Goal: Information Seeking & Learning: Learn about a topic

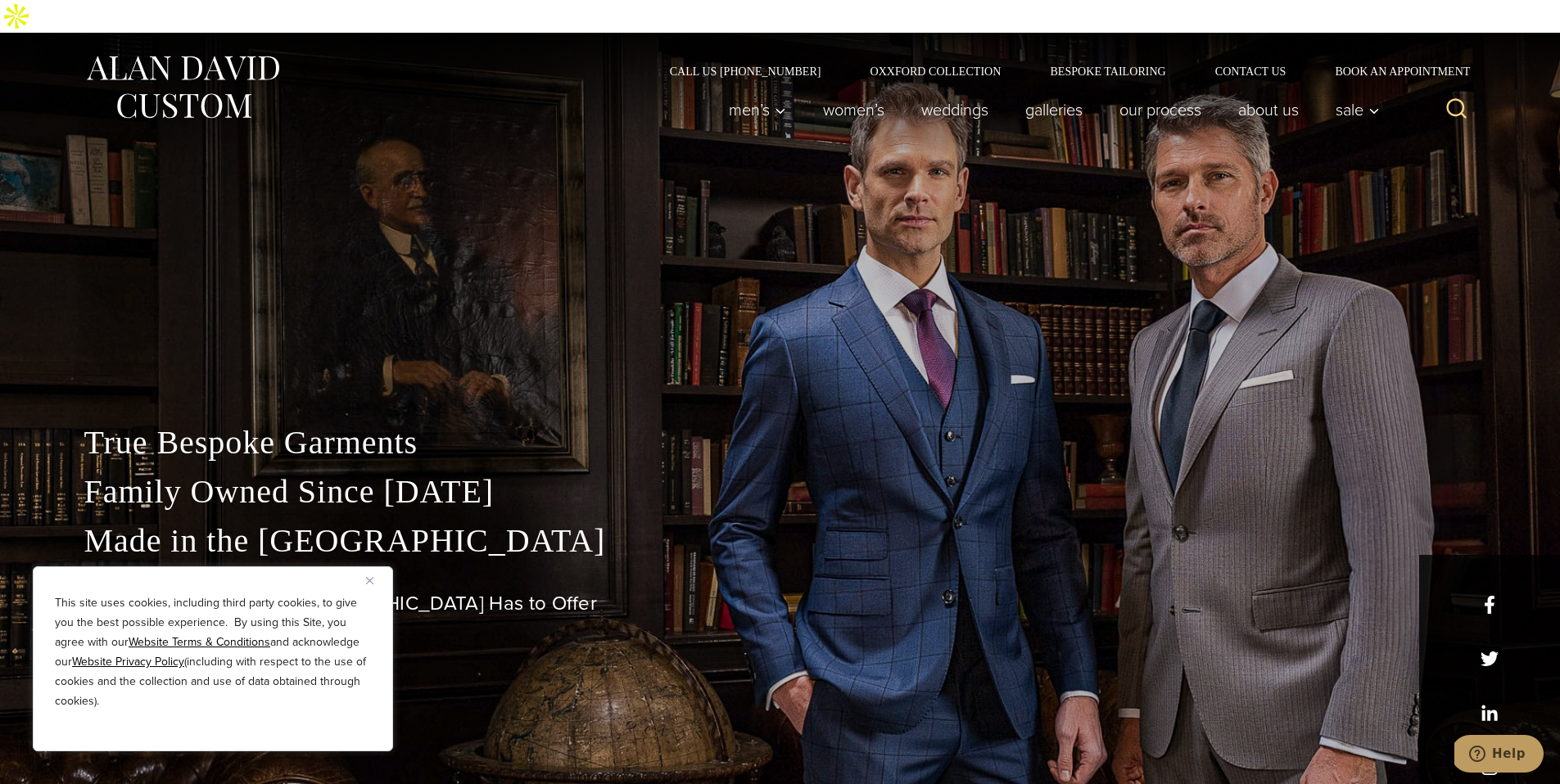
scroll to position [21, 0]
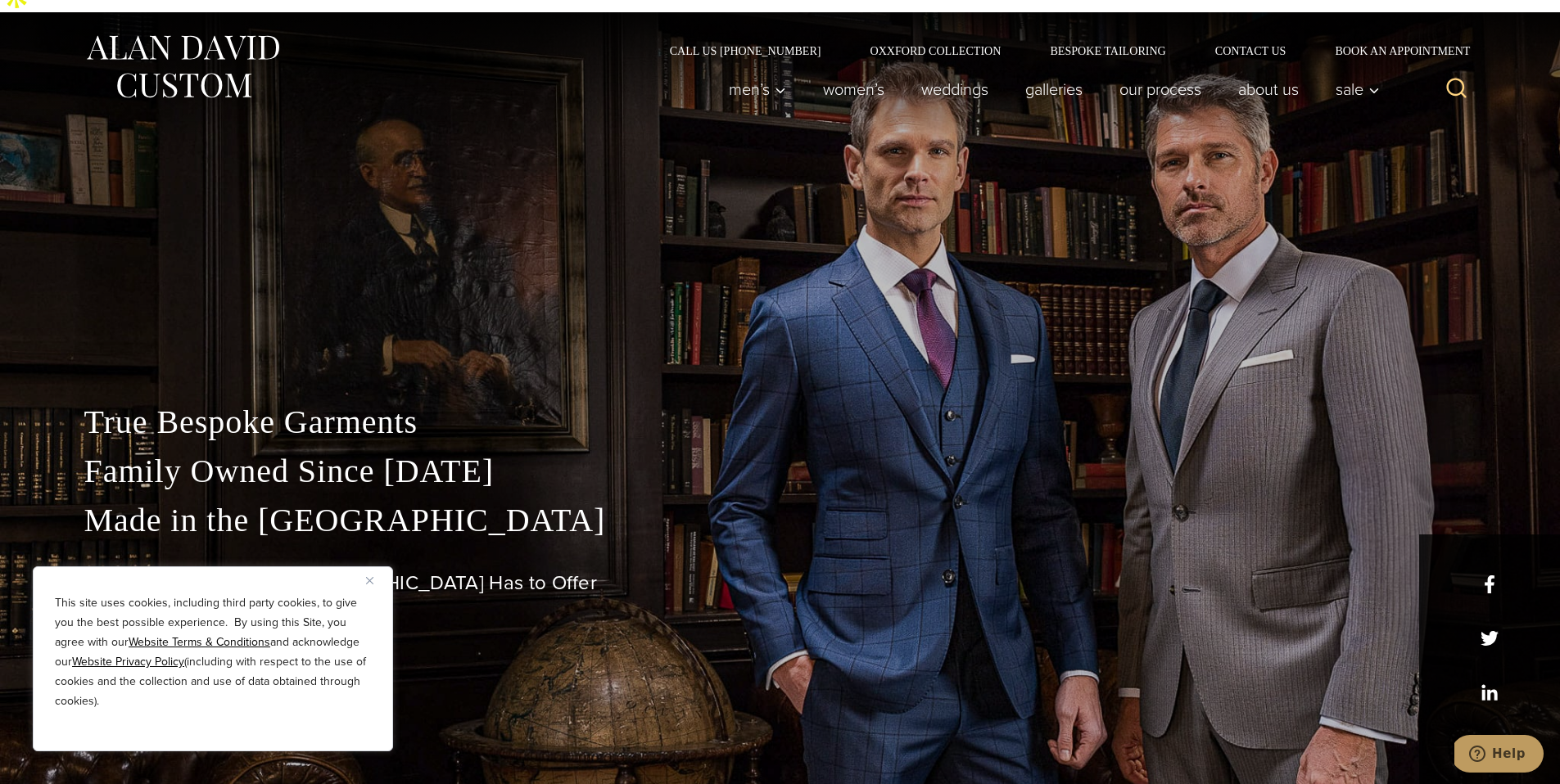
click at [1488, 657] on div "True Bespoke Garments Family Owned Since [DATE] Made in [GEOGRAPHIC_DATA] The B…" at bounding box center [780, 598] width 1424 height 399
click at [1486, 658] on div "True Bespoke Garments Family Owned Since [DATE] Made in [GEOGRAPHIC_DATA] The B…" at bounding box center [780, 598] width 1424 height 399
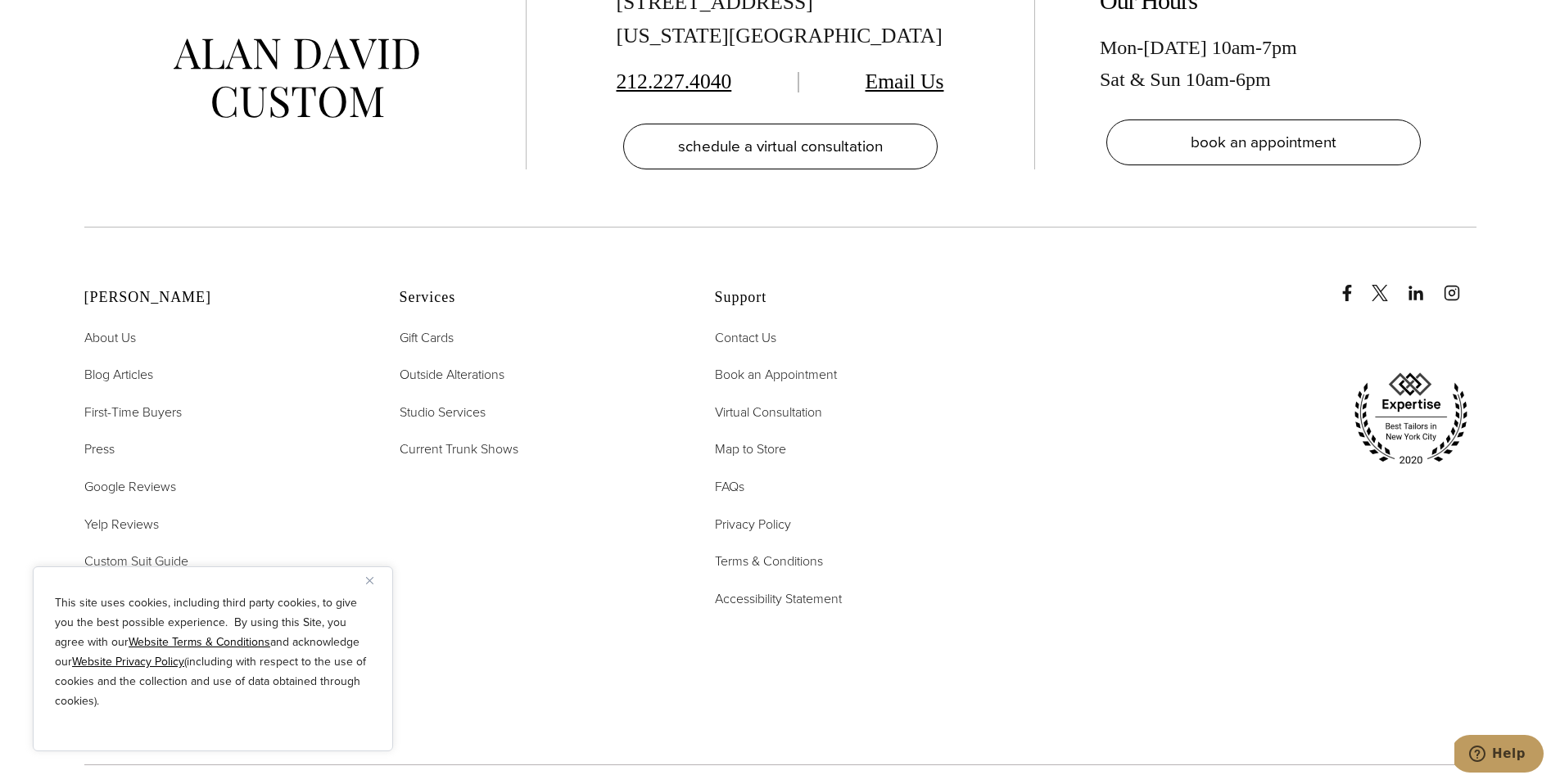
scroll to position [8638, 0]
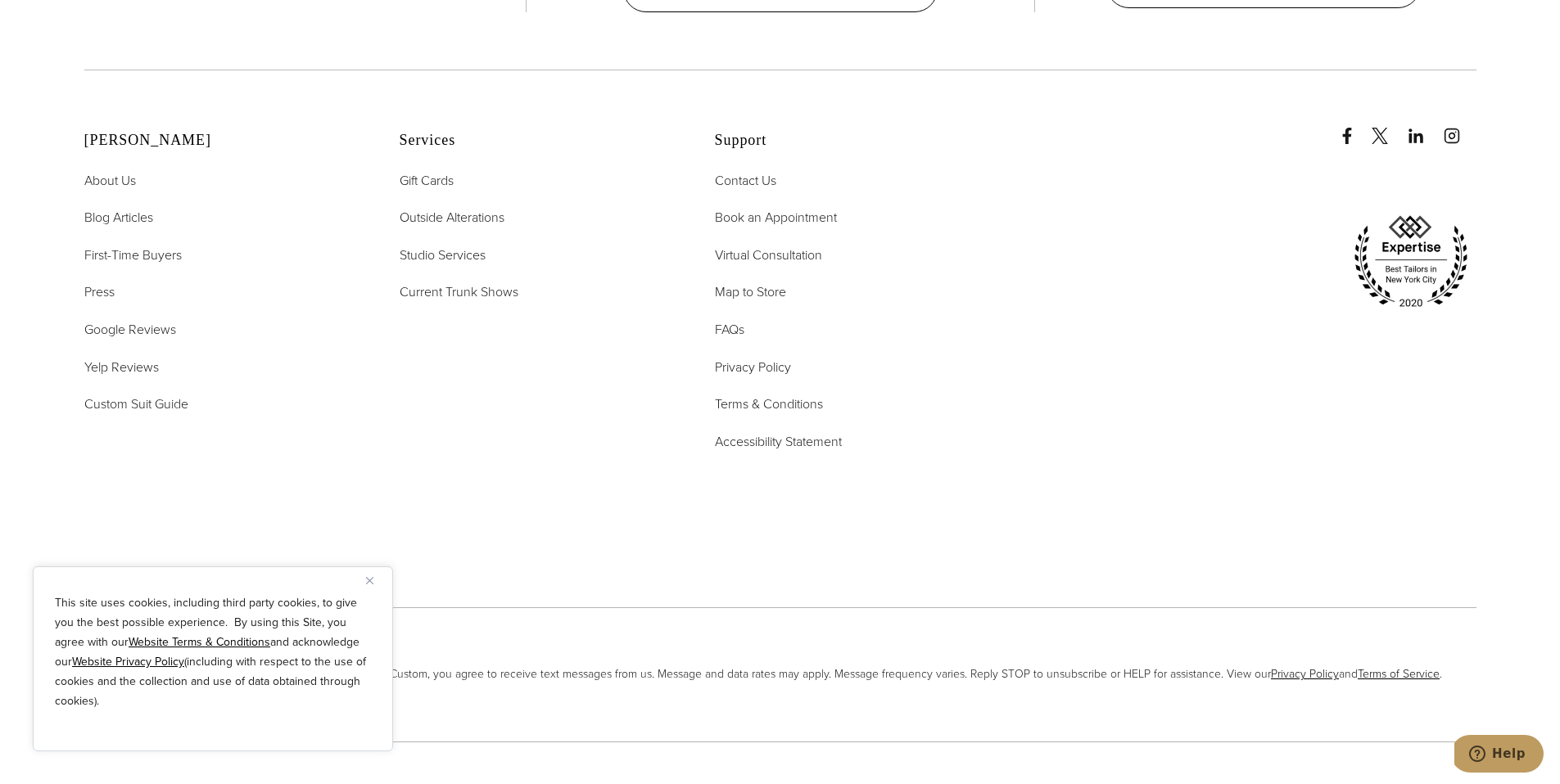
click at [368, 590] on div "This site uses cookies, including third party cookies, to give you the best pos…" at bounding box center [213, 659] width 361 height 185
click at [368, 585] on button "Close" at bounding box center [376, 580] width 20 height 20
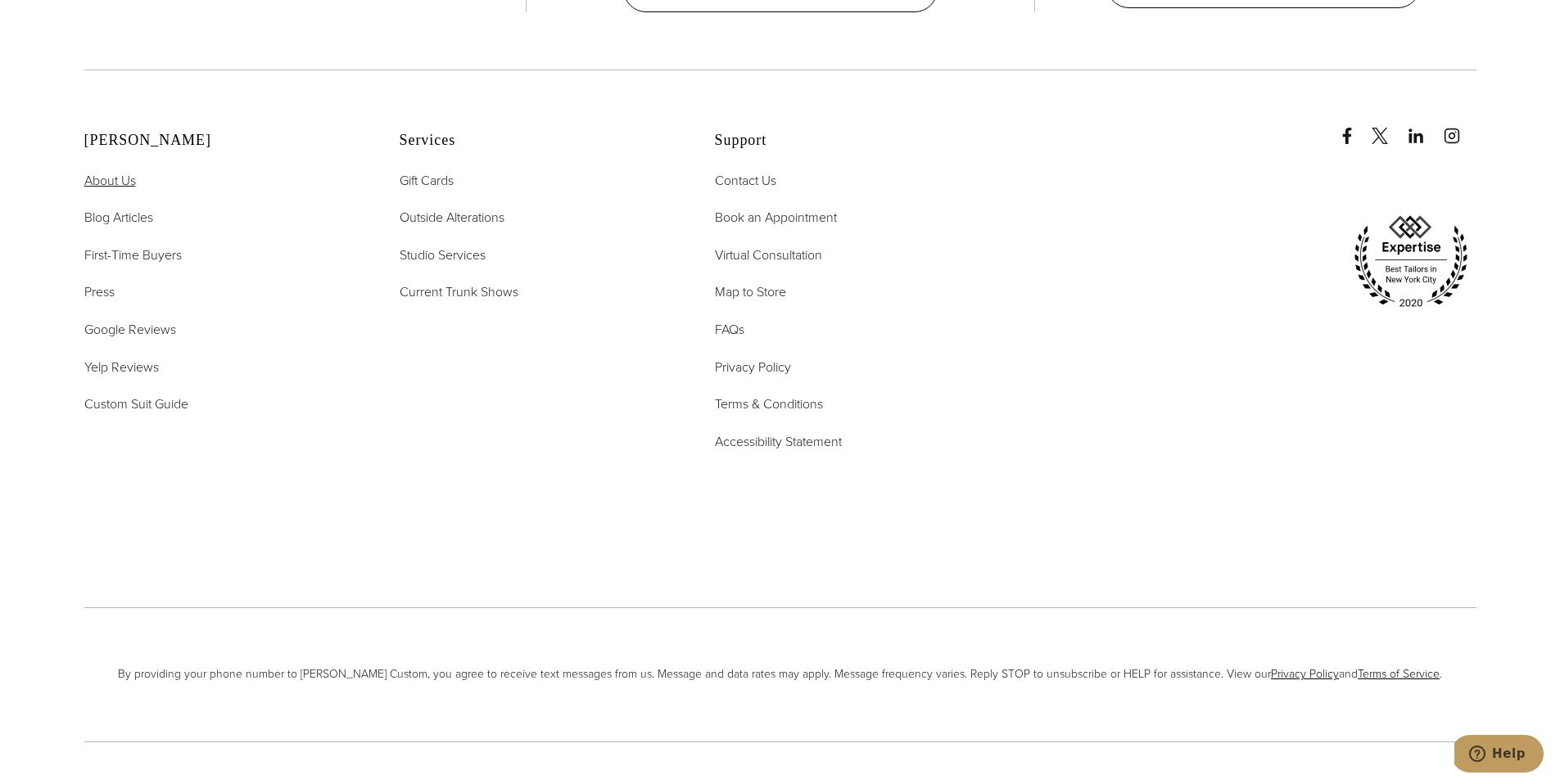
click at [121, 171] on span "About Us" at bounding box center [110, 181] width 52 height 19
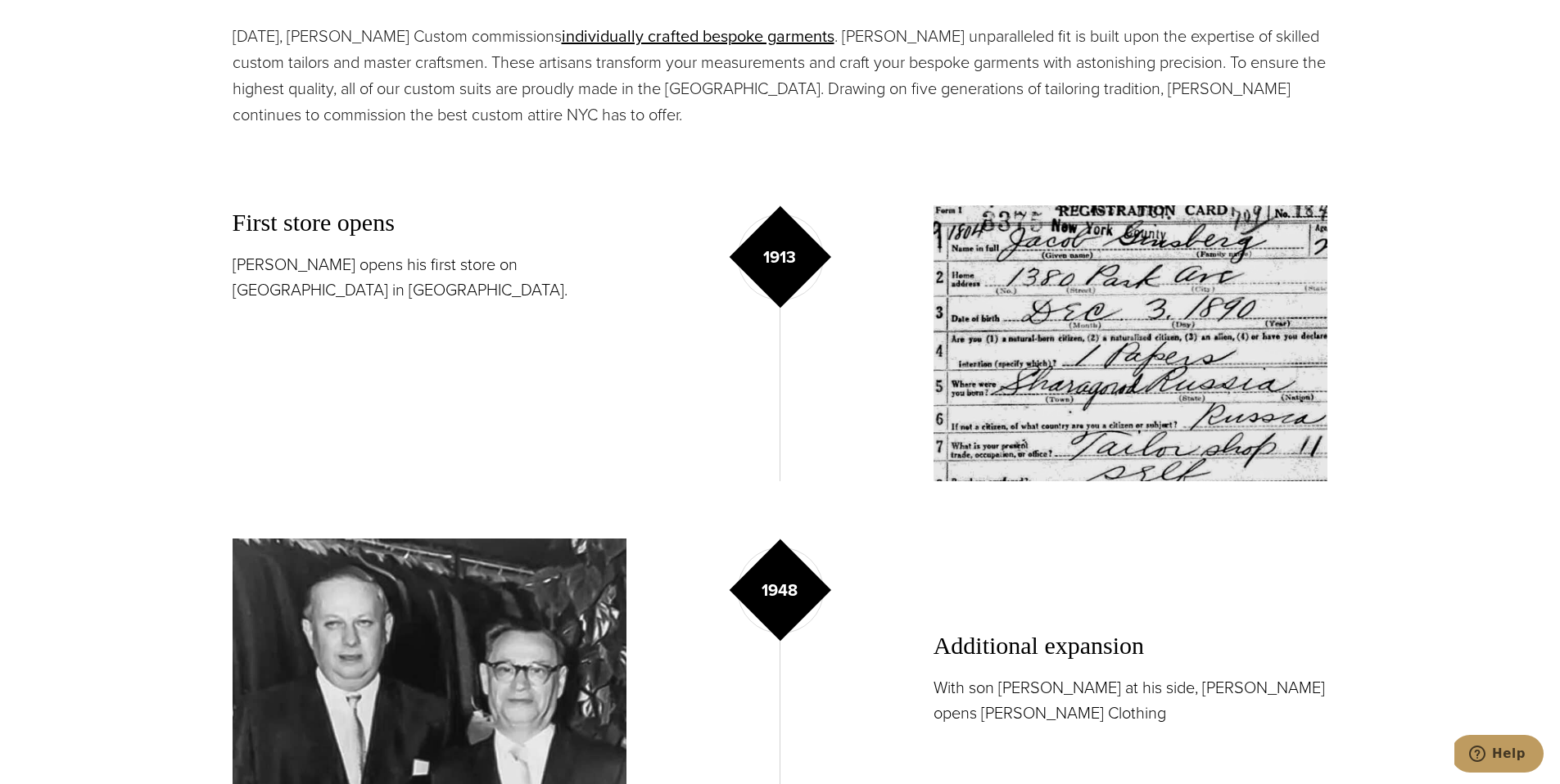
scroll to position [957, 0]
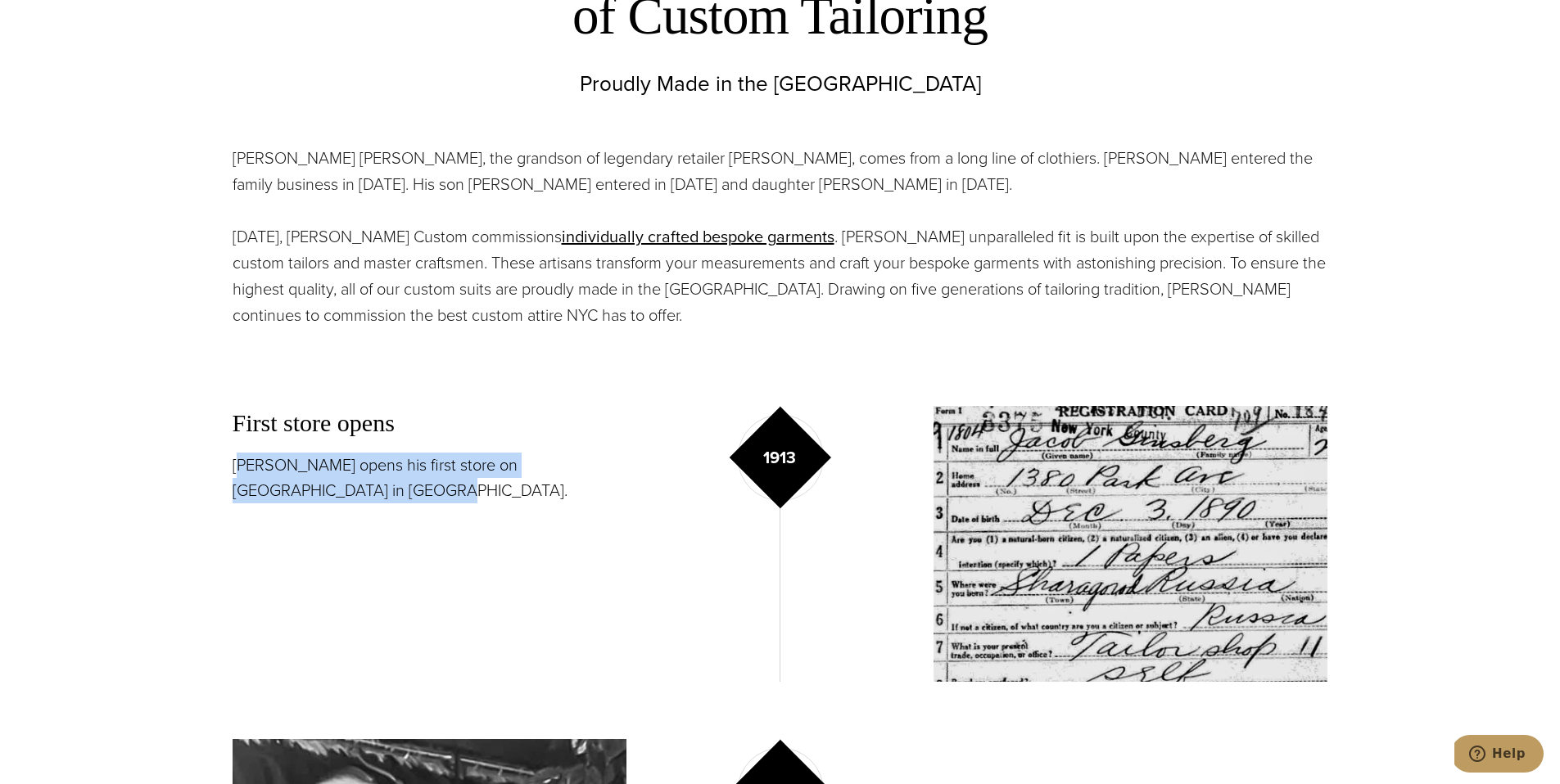
drag, startPoint x: 240, startPoint y: 432, endPoint x: 570, endPoint y: 453, distance: 330.7
click at [570, 453] on p "Jacob Ginsburg opens his first store on Belmont Avenue in Brooklyn." at bounding box center [429, 478] width 394 height 51
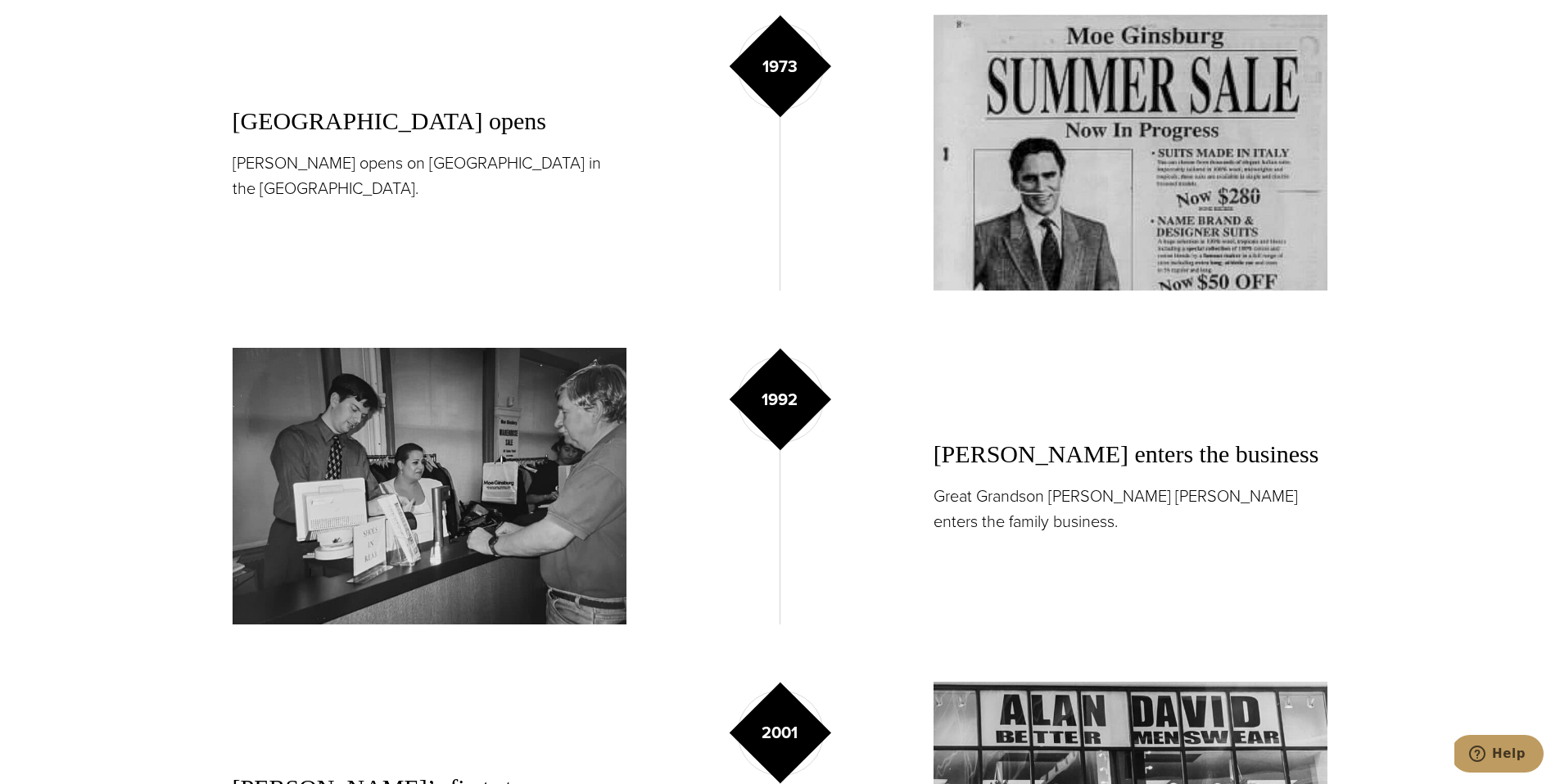
scroll to position [2026, 0]
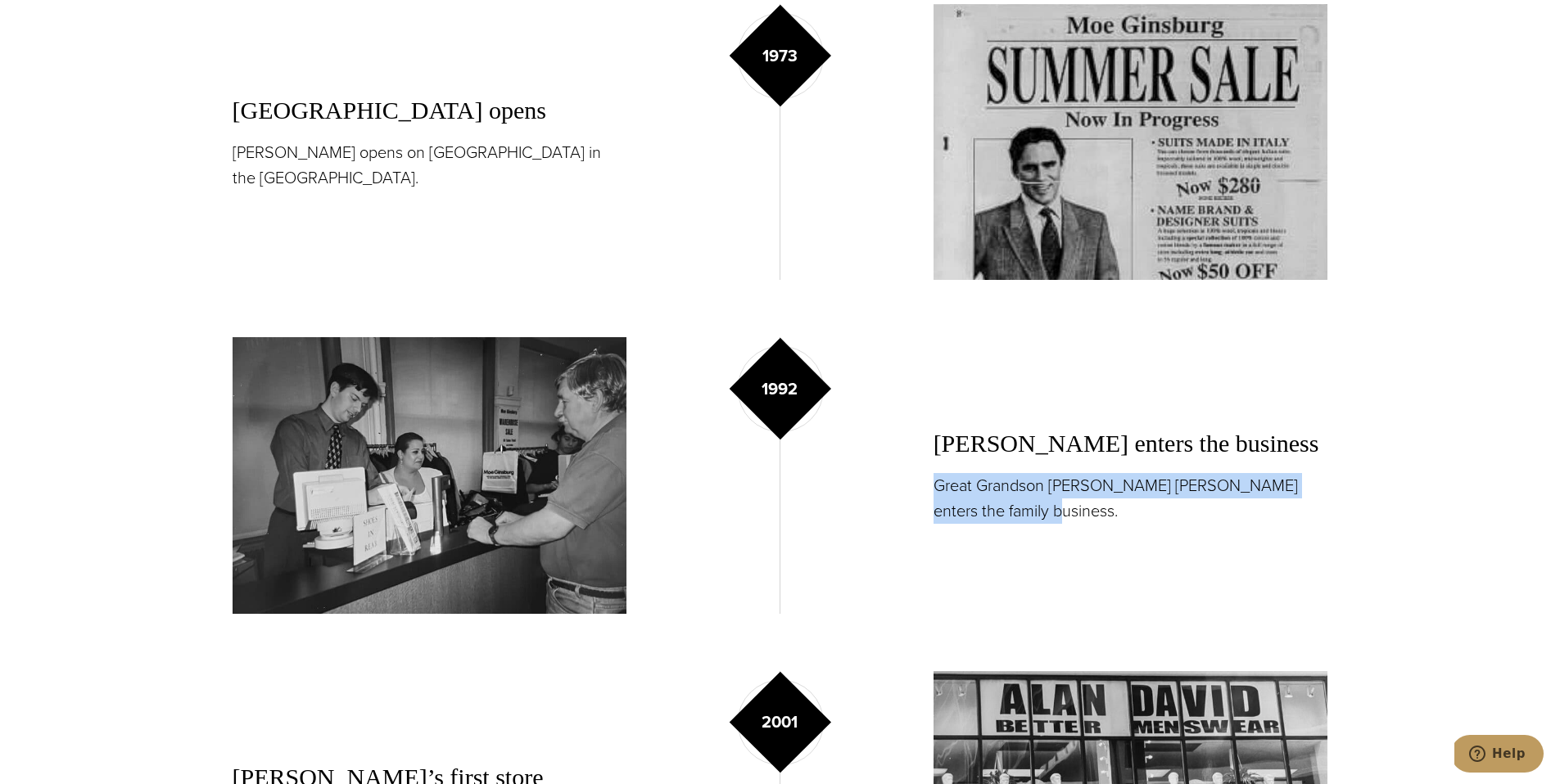
drag, startPoint x: 1012, startPoint y: 481, endPoint x: 935, endPoint y: 456, distance: 81.0
click at [935, 473] on p "Great Grandson Alan David Horowitz enters the family business." at bounding box center [1131, 499] width 394 height 51
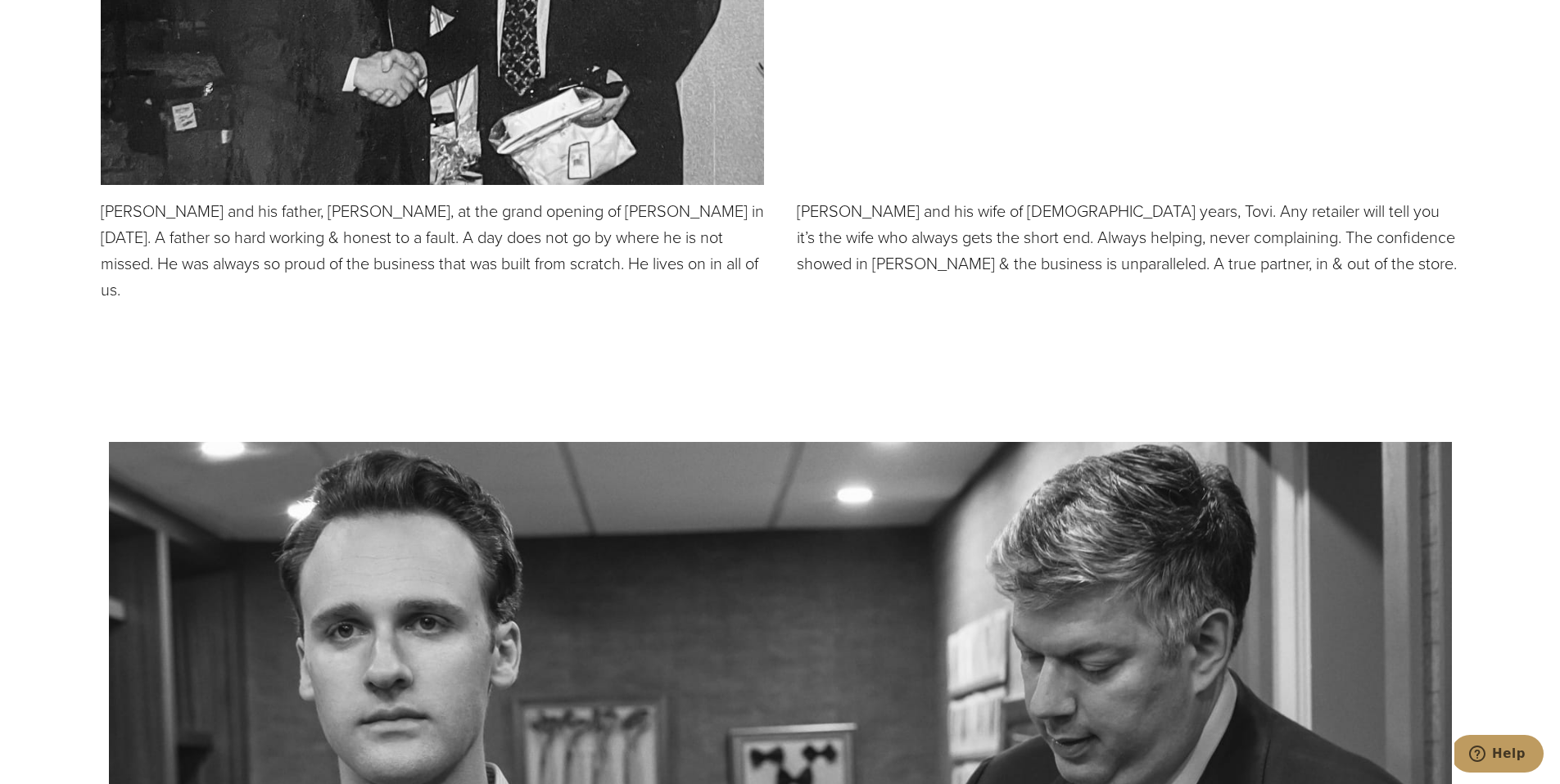
scroll to position [4744, 0]
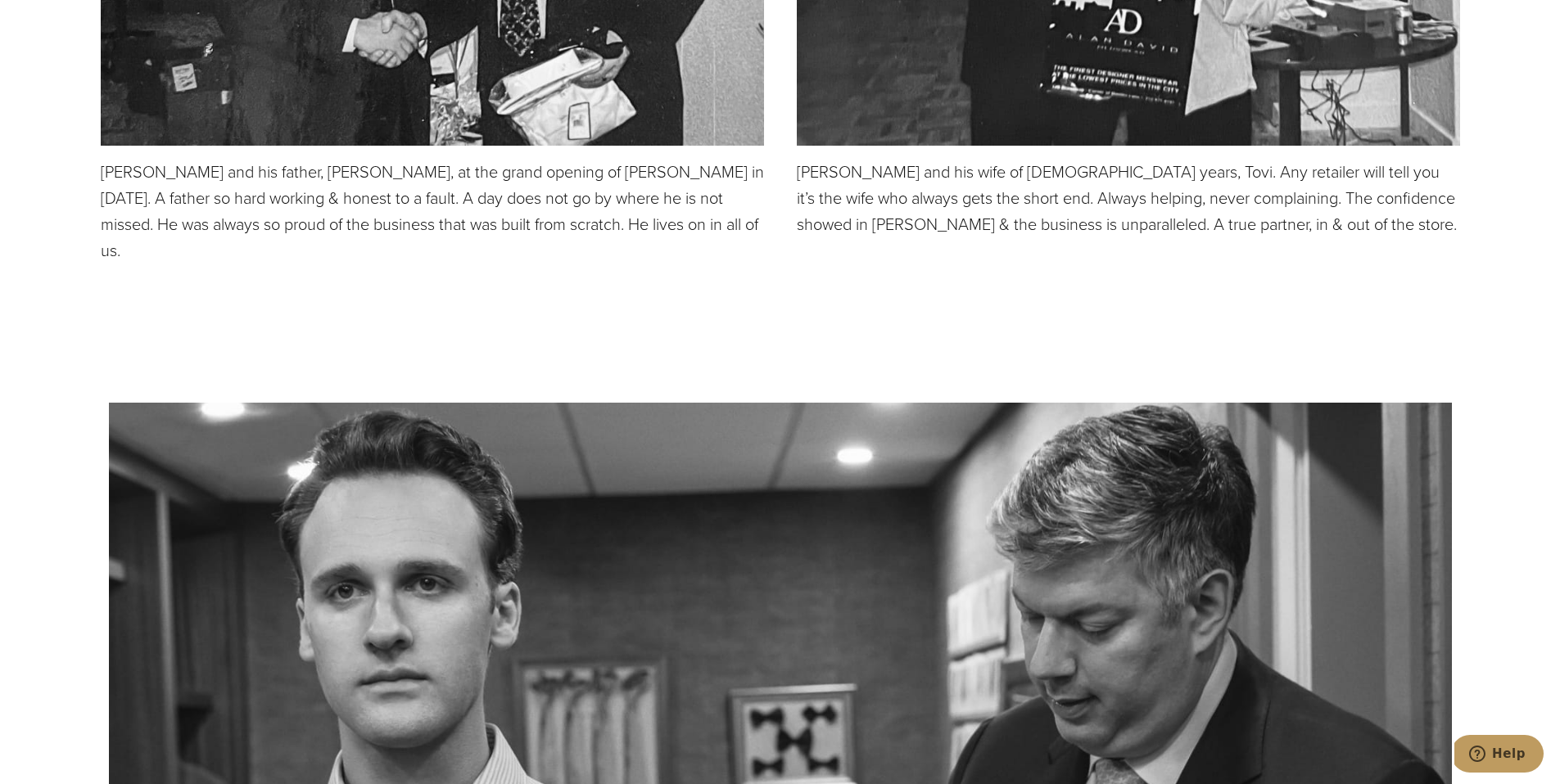
click at [274, 174] on p "Alan and his father, Murray Horowitz, at the grand opening of Alan David in Mar…" at bounding box center [432, 211] width 664 height 104
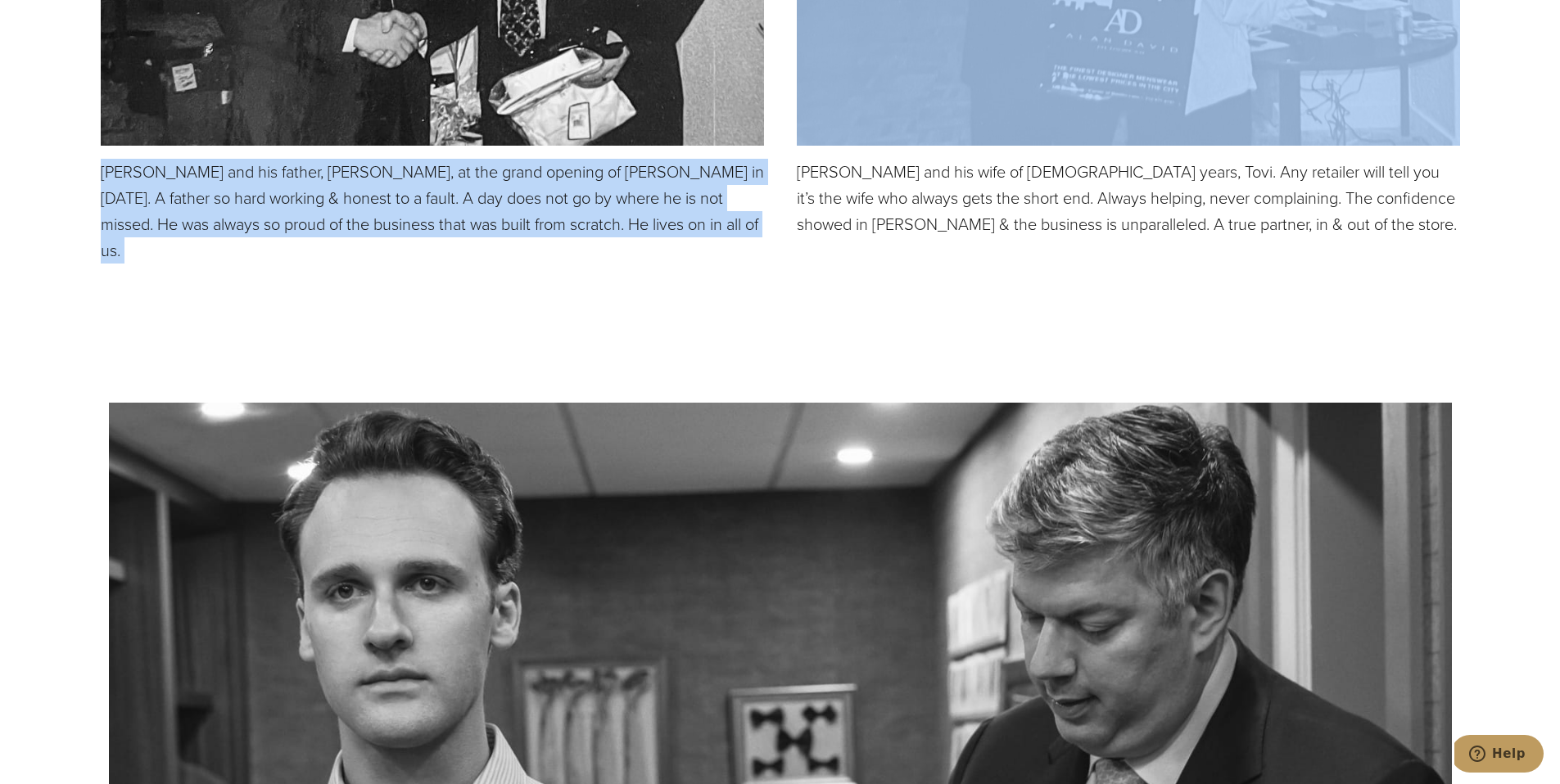
click at [274, 174] on p "Alan and his father, Murray Horowitz, at the grand opening of Alan David in Mar…" at bounding box center [432, 211] width 664 height 104
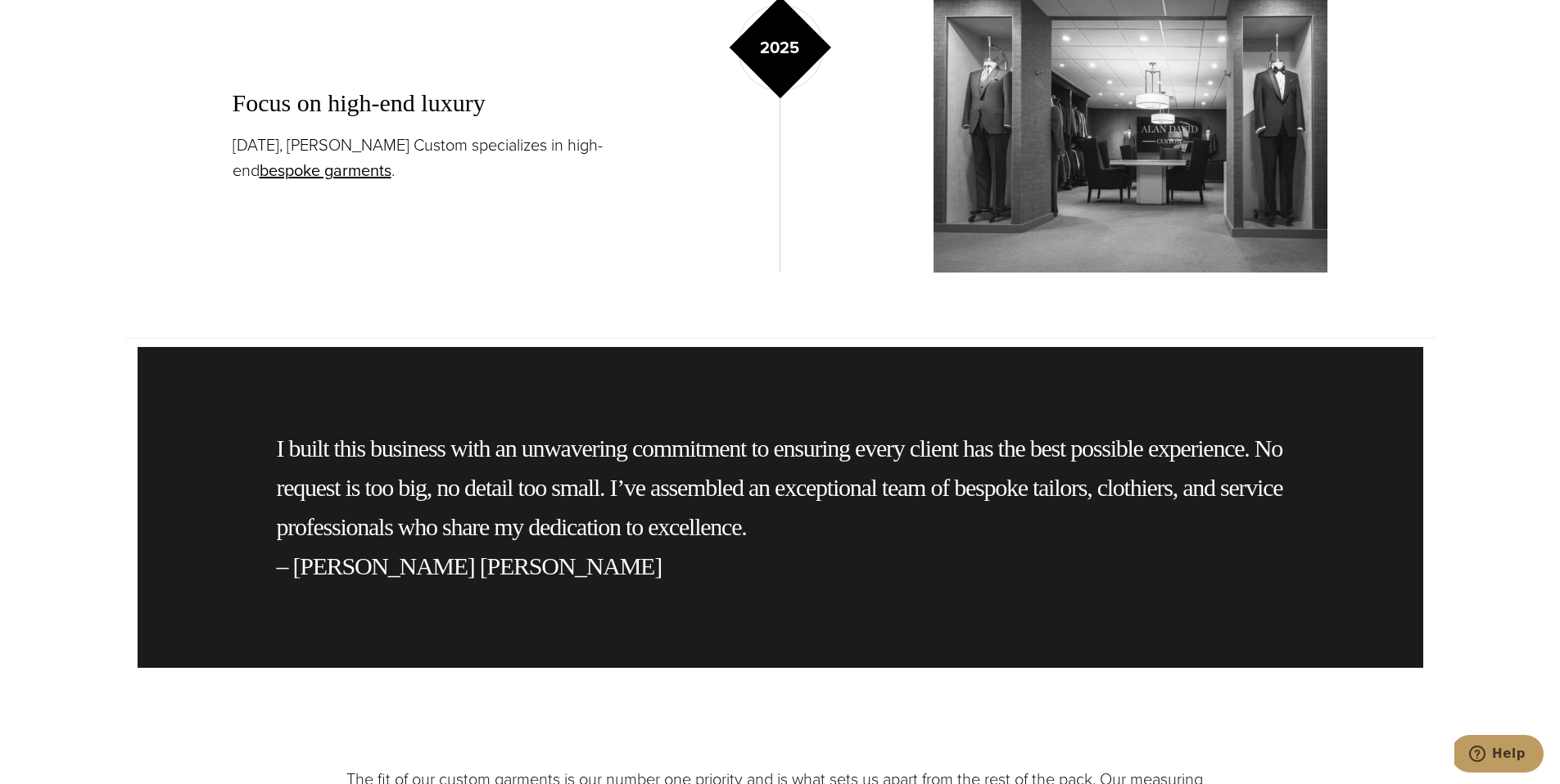
scroll to position [3448, 0]
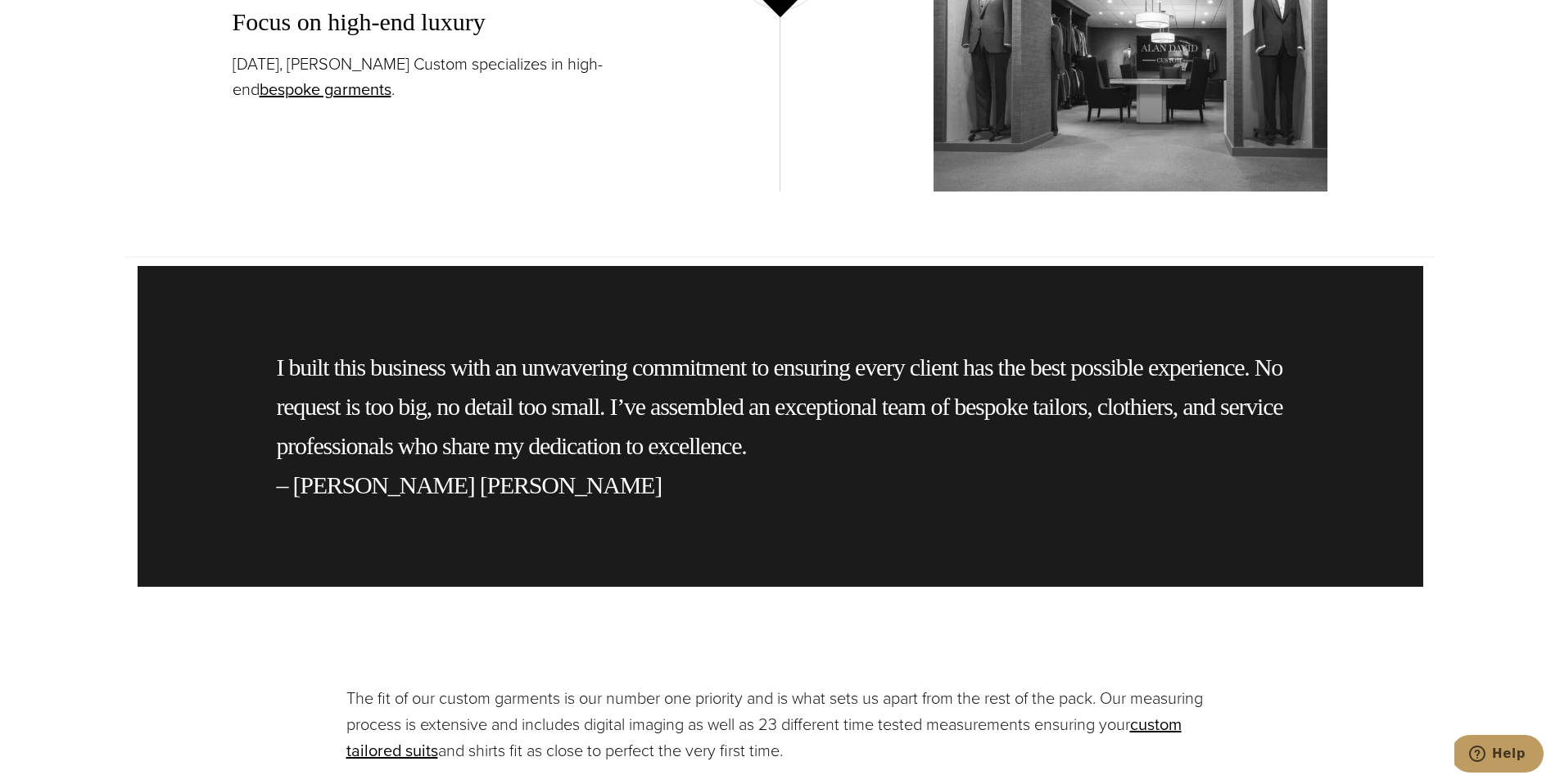
click at [510, 372] on p "I built this business with an unwavering commitment to ensuring every client ha…" at bounding box center [780, 426] width 1007 height 157
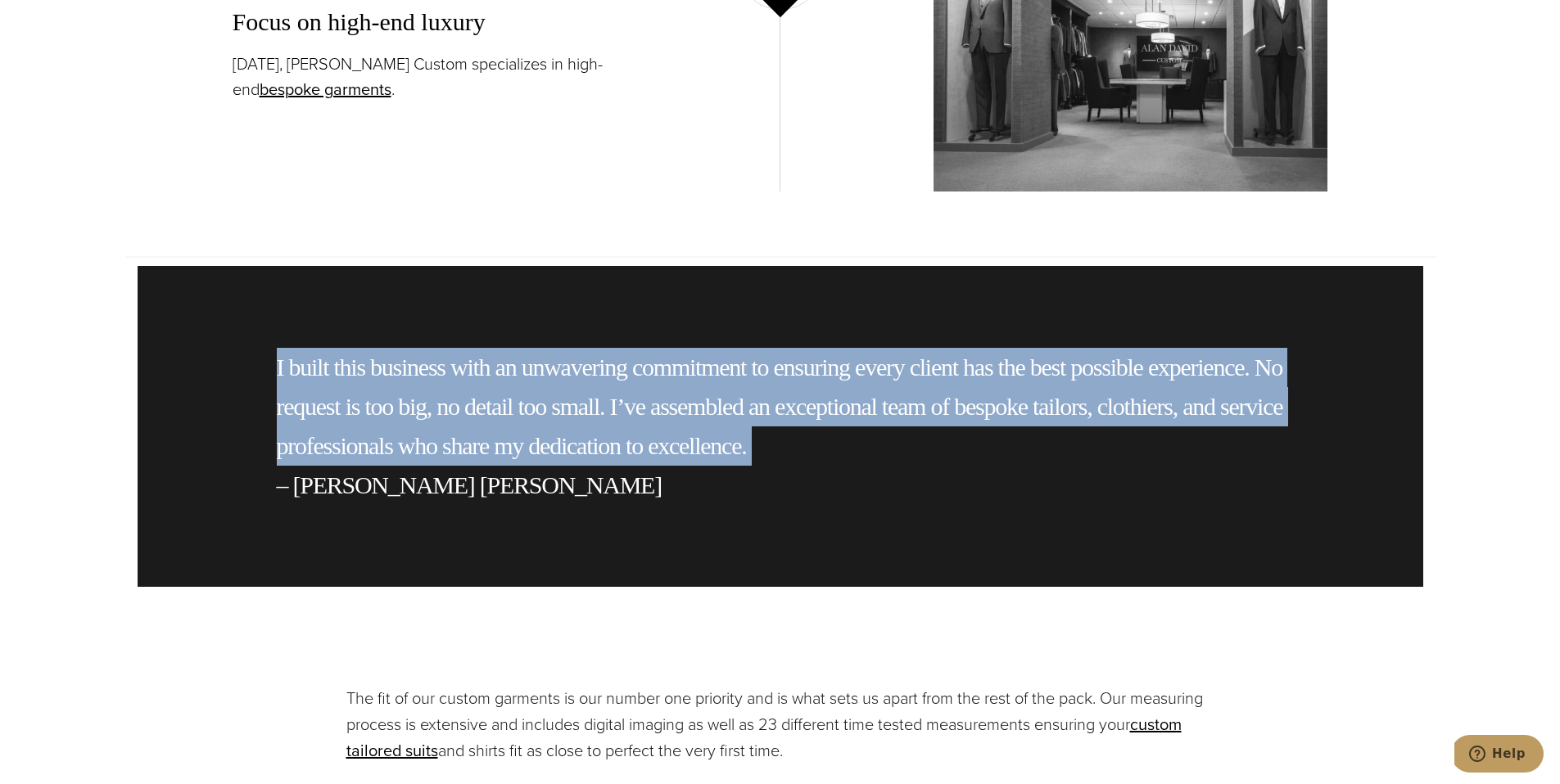
click at [510, 372] on p "I built this business with an unwavering commitment to ensuring every client ha…" at bounding box center [780, 426] width 1007 height 157
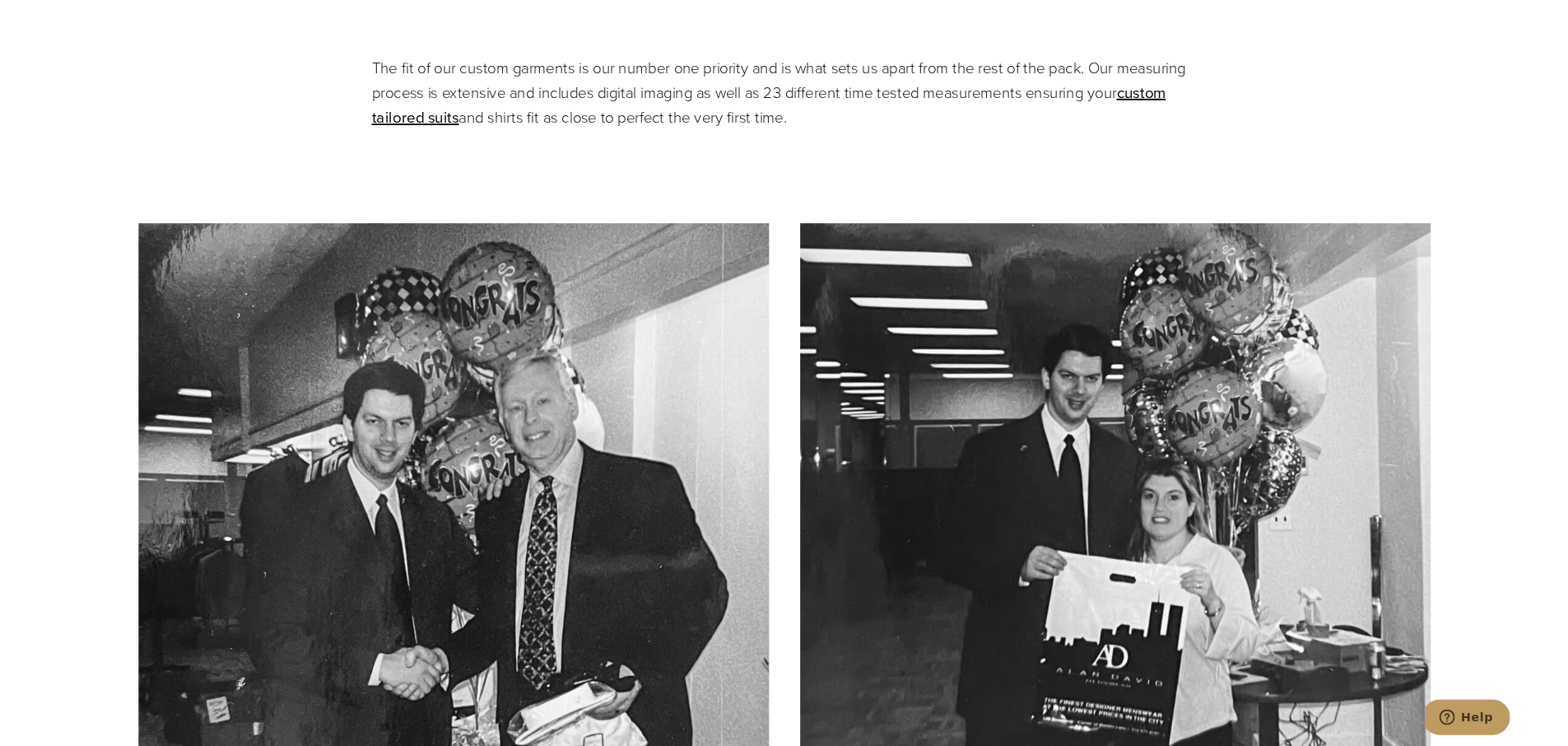
scroll to position [4101, 0]
